Goal: Transaction & Acquisition: Purchase product/service

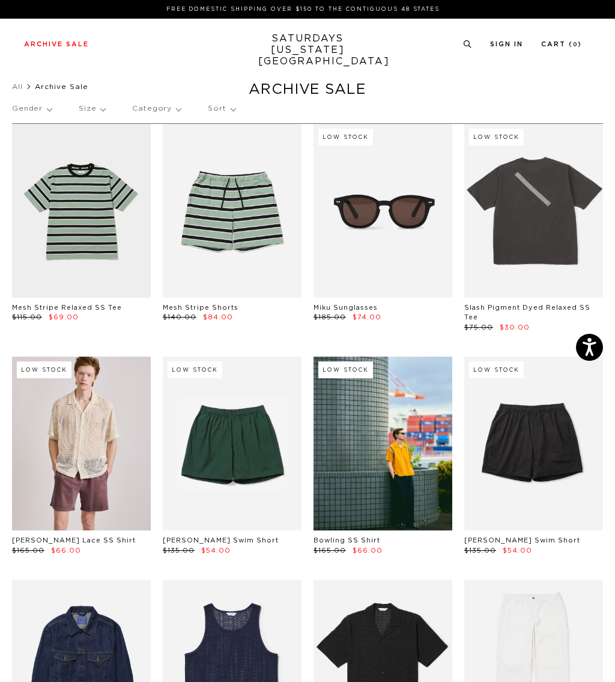
click at [97, 117] on p "Size" at bounding box center [92, 109] width 26 height 28
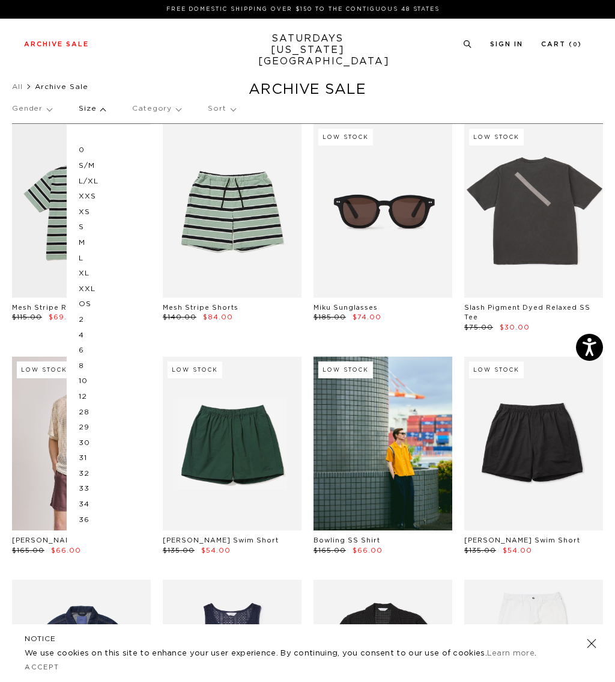
click at [84, 252] on p "L" at bounding box center [115, 259] width 72 height 16
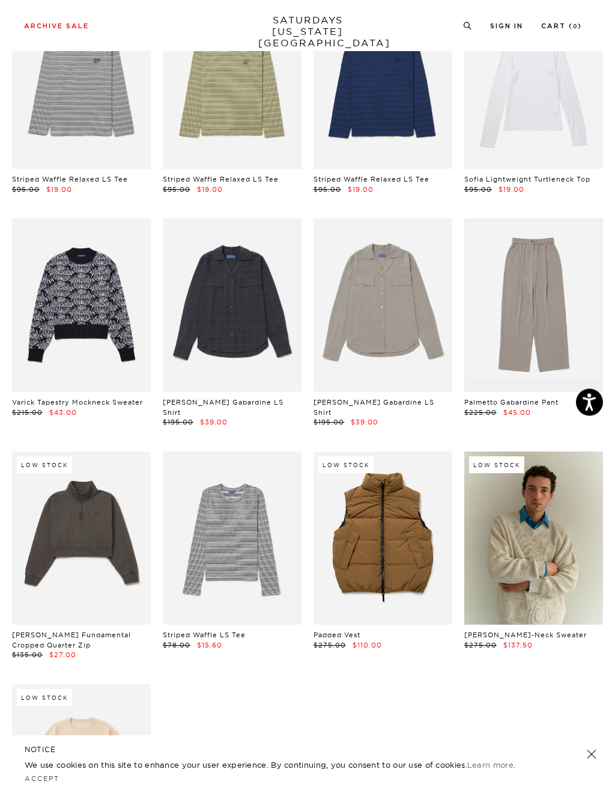
scroll to position [4270, 0]
click at [405, 477] on link at bounding box center [383, 538] width 139 height 174
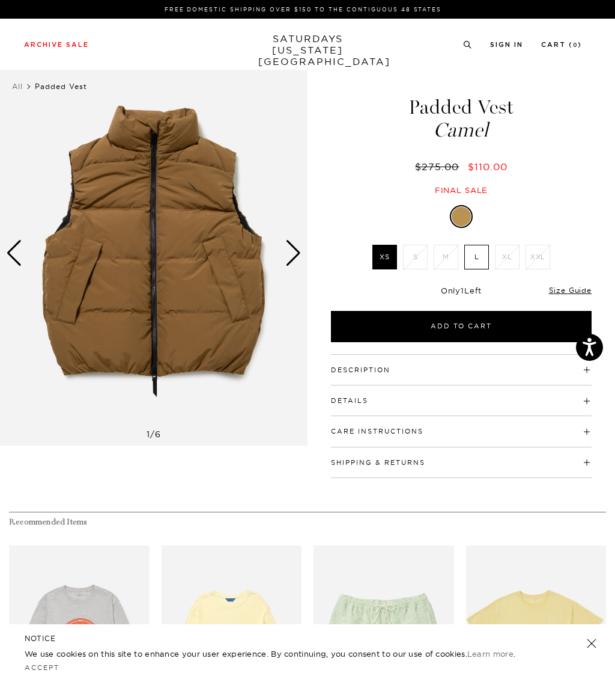
click at [298, 260] on div "Next slide" at bounding box center [293, 253] width 16 height 26
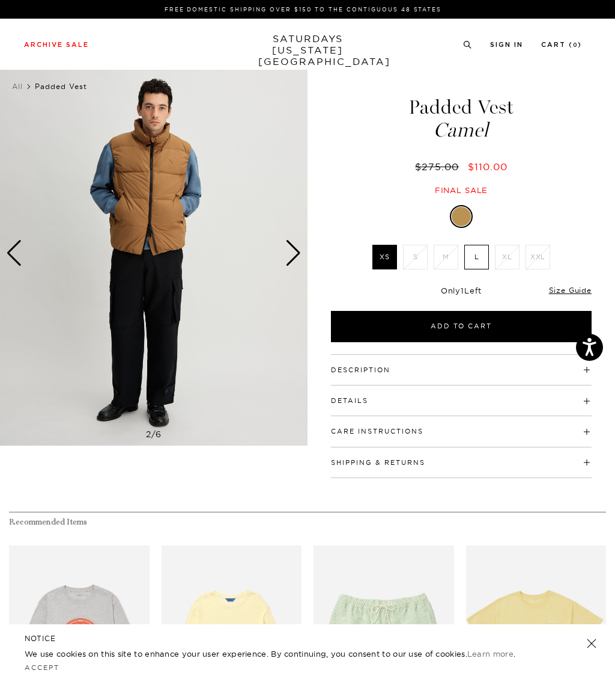
click at [297, 261] on div "Next slide" at bounding box center [293, 253] width 16 height 26
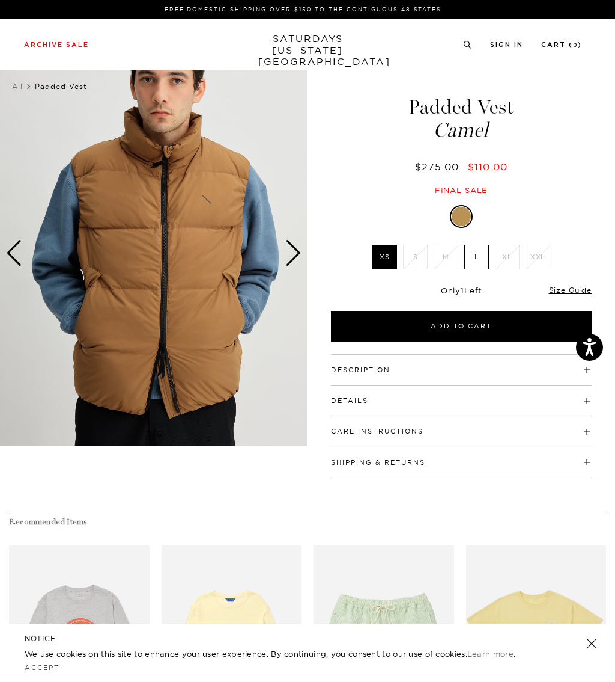
click at [290, 257] on div "Next slide" at bounding box center [293, 253] width 16 height 26
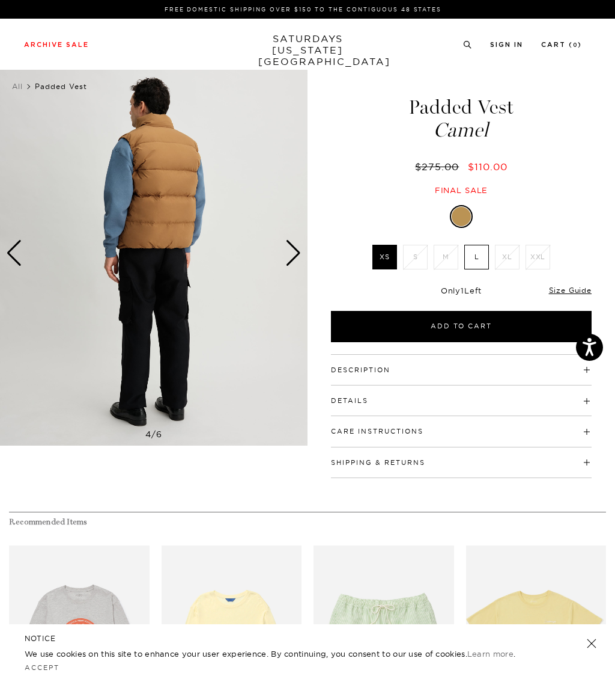
click at [287, 254] on div "Next slide" at bounding box center [293, 253] width 16 height 26
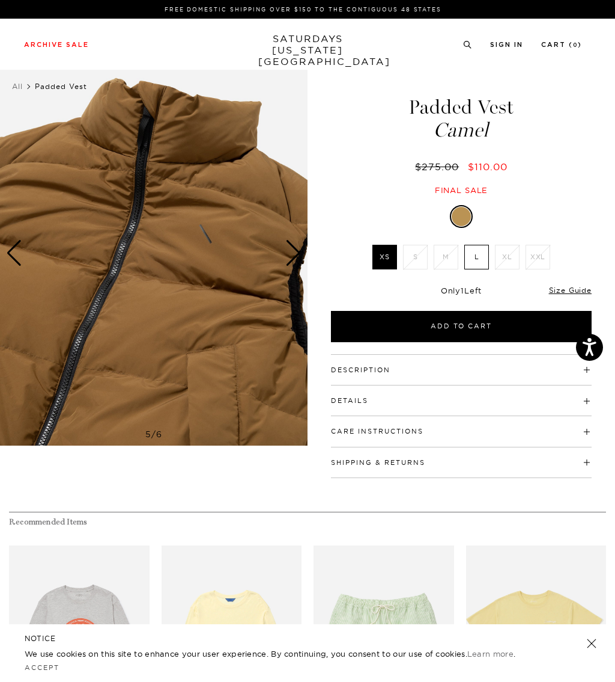
click at [282, 254] on img at bounding box center [154, 253] width 308 height 385
